Goal: Task Accomplishment & Management: Manage account settings

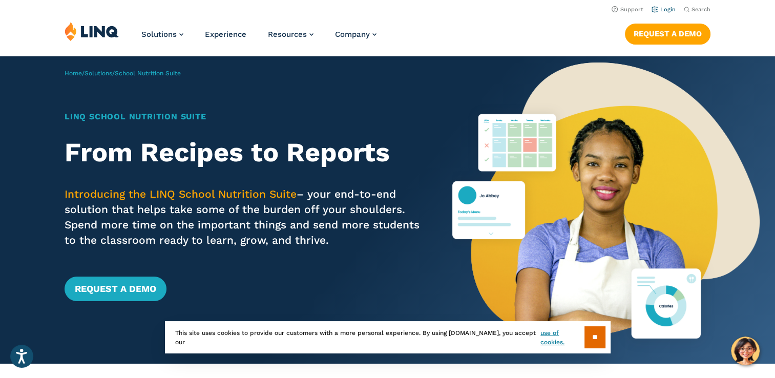
click at [666, 5] on li "Login" at bounding box center [664, 8] width 24 height 11
click at [664, 11] on link "Login" at bounding box center [664, 9] width 24 height 7
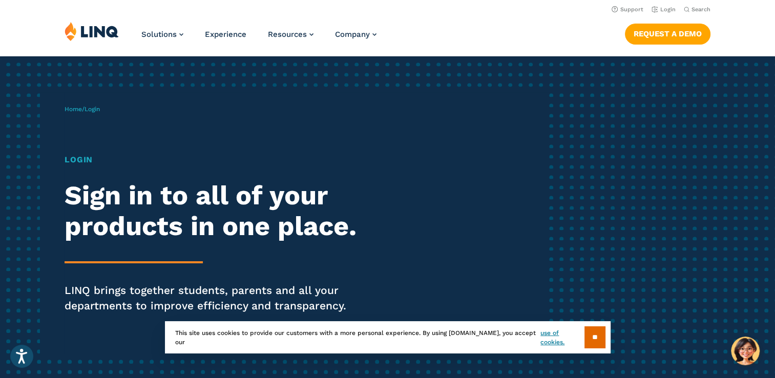
click at [84, 158] on h1 "Login" at bounding box center [214, 160] width 299 height 12
click at [78, 196] on h2 "Sign in to all of your products in one place." at bounding box center [214, 210] width 299 height 61
click at [95, 164] on h1 "Login" at bounding box center [214, 160] width 299 height 12
click at [90, 159] on h1 "Login" at bounding box center [214, 160] width 299 height 12
click at [86, 223] on h2 "Sign in to all of your products in one place." at bounding box center [214, 210] width 299 height 61
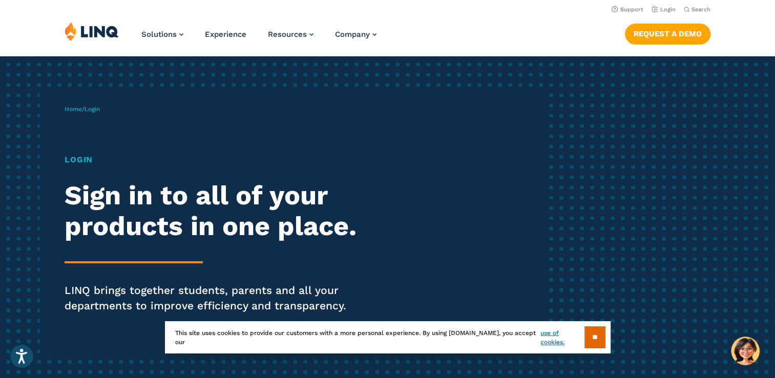
drag, startPoint x: 174, startPoint y: 224, endPoint x: 178, endPoint y: 237, distance: 13.0
click at [178, 237] on h2 "Sign in to all of your products in one place." at bounding box center [214, 210] width 299 height 61
drag, startPoint x: 178, startPoint y: 237, endPoint x: 174, endPoint y: 257, distance: 20.8
click at [174, 257] on div "Login Sign in to all of your products in one place. LINQ brings together studen…" at bounding box center [214, 248] width 299 height 189
drag, startPoint x: 321, startPoint y: 248, endPoint x: 473, endPoint y: 258, distance: 153.0
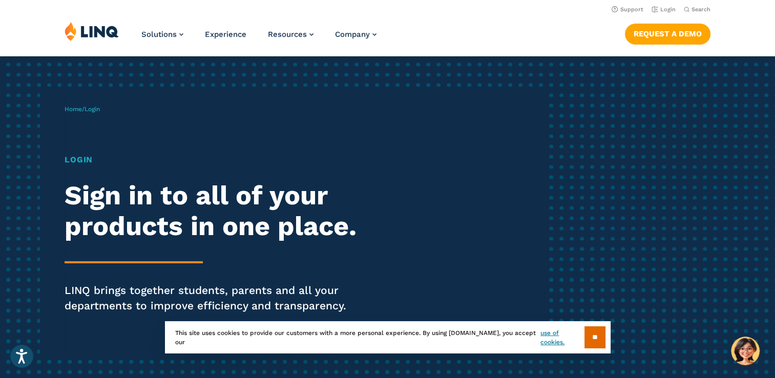
click at [381, 254] on div "Home / Login Login Sign in to all of your products in one place. LINQ brings to…" at bounding box center [307, 223] width 484 height 262
click at [600, 266] on div "Home / Login Login Sign in to all of your products in one place. LINQ brings to…" at bounding box center [387, 223] width 775 height 334
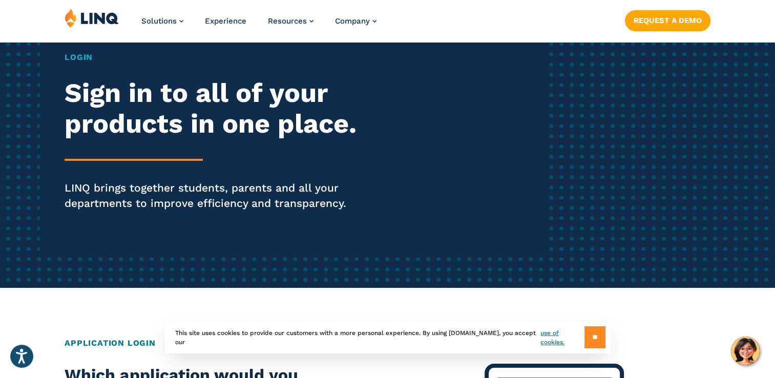
click at [586, 339] on input "**" at bounding box center [594, 337] width 21 height 22
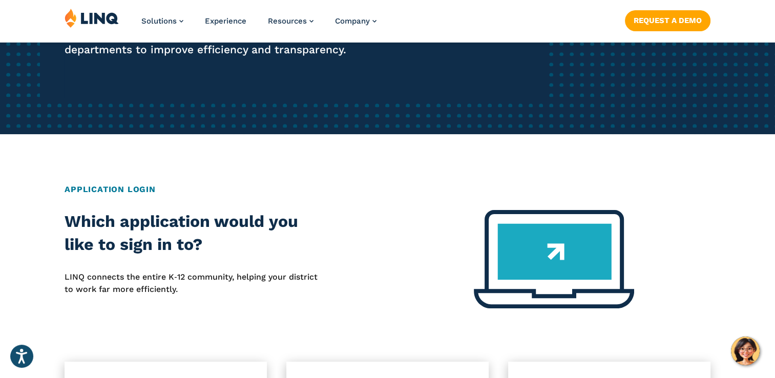
scroll to position [359, 0]
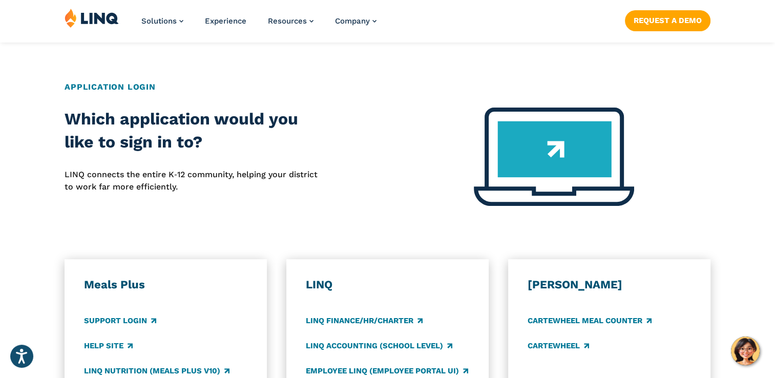
click at [243, 126] on h2 "Which application would you like to sign in to?" at bounding box center [194, 131] width 258 height 47
click at [567, 173] on img at bounding box center [554, 157] width 160 height 98
click at [692, 156] on div at bounding box center [553, 163] width 313 height 111
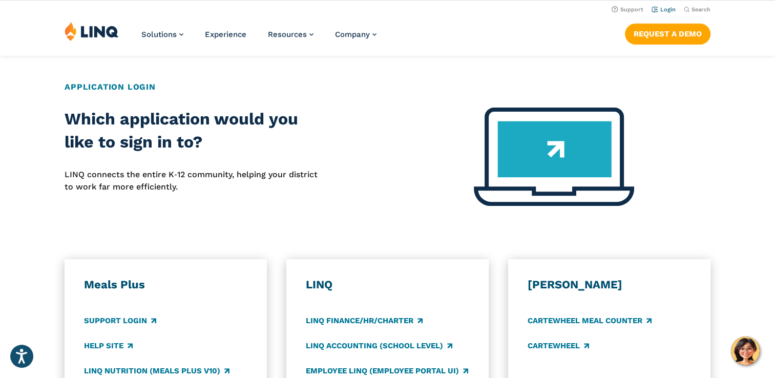
click at [670, 12] on link "Login" at bounding box center [664, 9] width 24 height 7
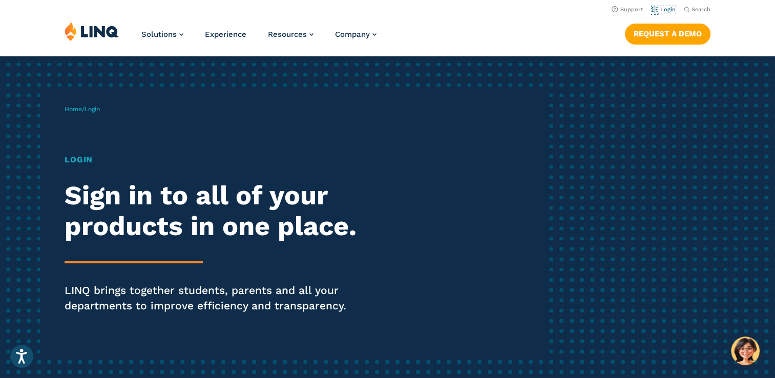
click at [670, 12] on link "Login" at bounding box center [664, 9] width 24 height 7
click at [80, 157] on h1 "Login" at bounding box center [214, 160] width 299 height 12
click at [78, 113] on p "Home / Login" at bounding box center [82, 108] width 35 height 9
click at [100, 108] on span "Login" at bounding box center [92, 109] width 15 height 7
drag, startPoint x: 73, startPoint y: 159, endPoint x: 90, endPoint y: 156, distance: 17.2
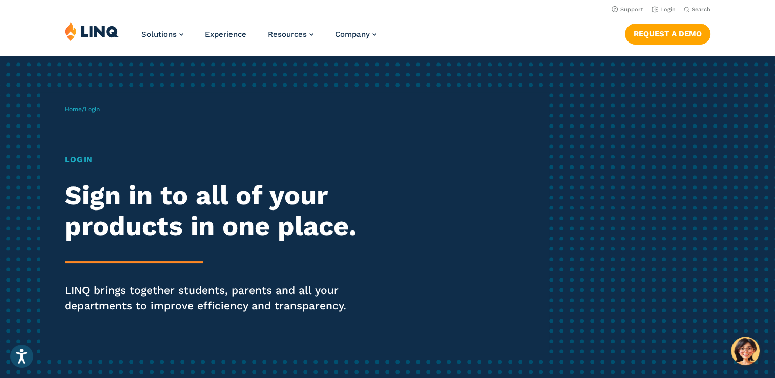
click at [74, 159] on h1 "Login" at bounding box center [214, 160] width 299 height 12
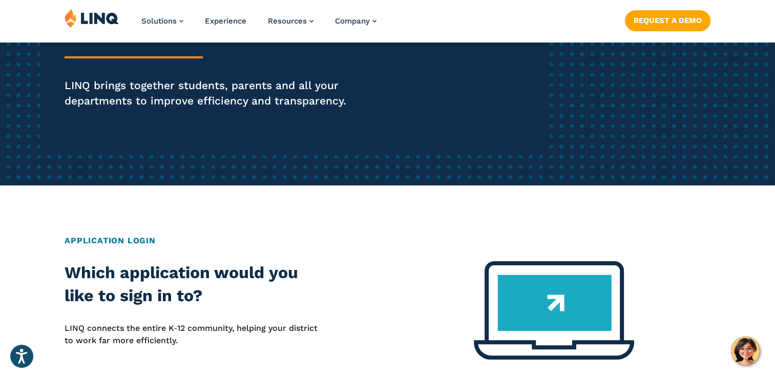
scroll to position [256, 0]
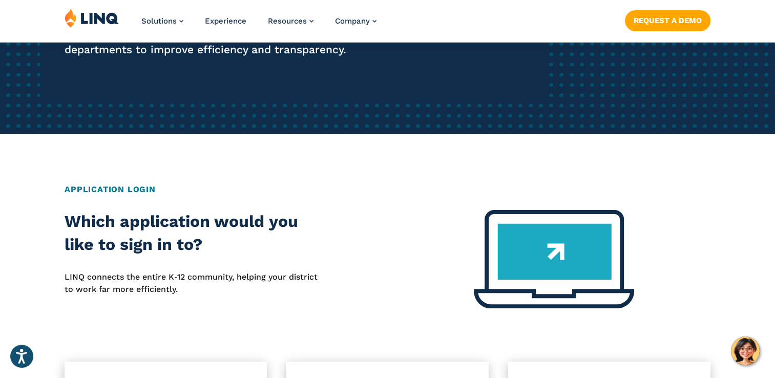
drag, startPoint x: 107, startPoint y: 185, endPoint x: 131, endPoint y: 199, distance: 28.0
click at [107, 185] on h2 "Application Login" at bounding box center [388, 189] width 646 height 12
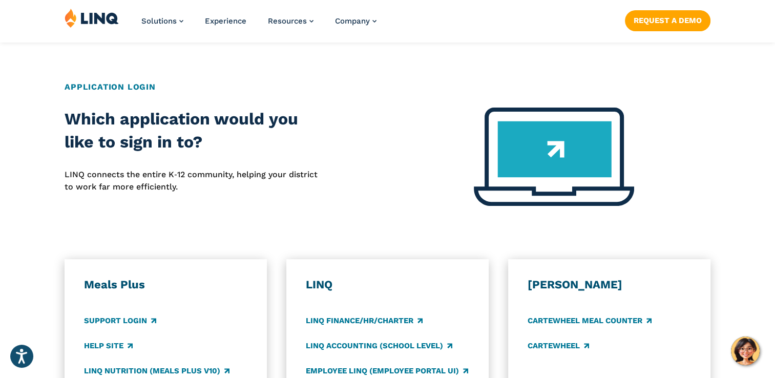
scroll to position [410, 0]
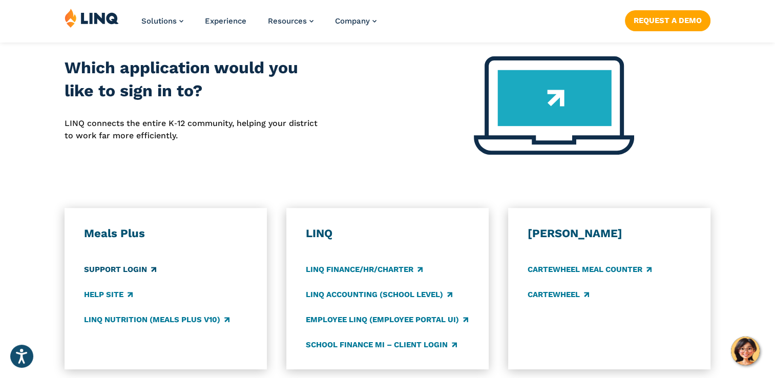
click at [98, 265] on link "Support Login" at bounding box center [120, 269] width 72 height 11
